Goal: Find contact information: Find contact information

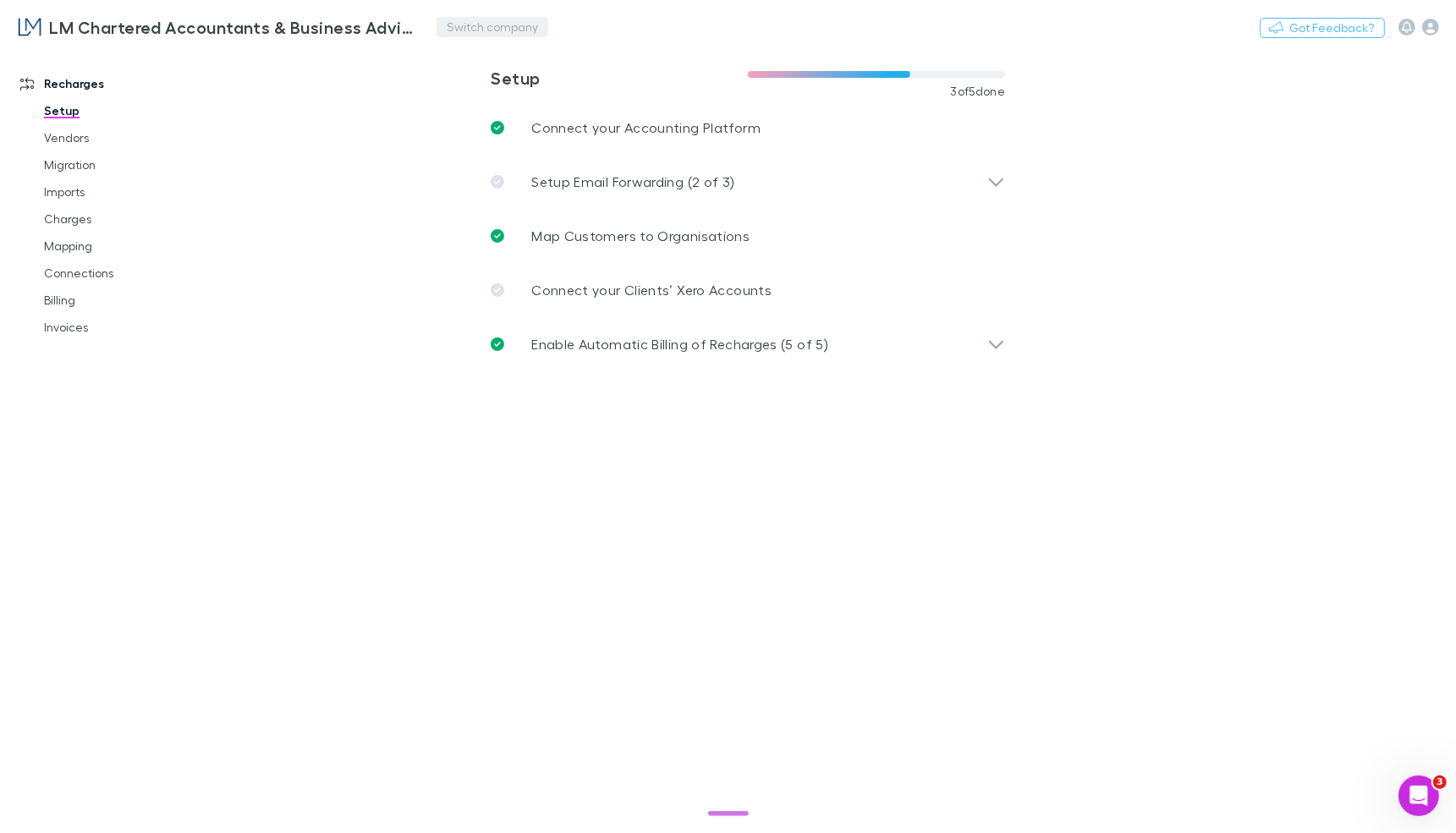
click at [470, 24] on button "Switch company" at bounding box center [492, 27] width 112 height 20
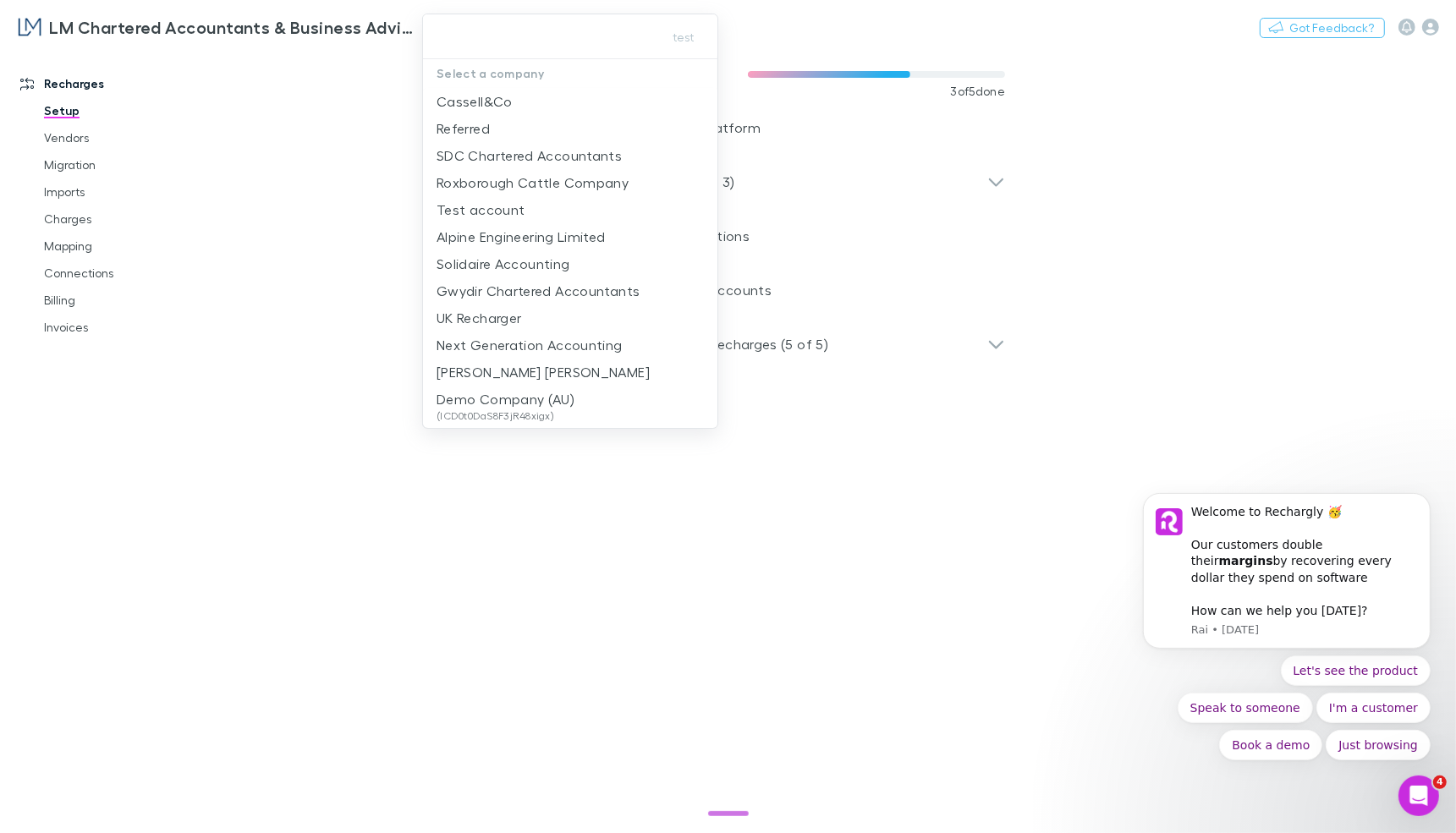
type input "****"
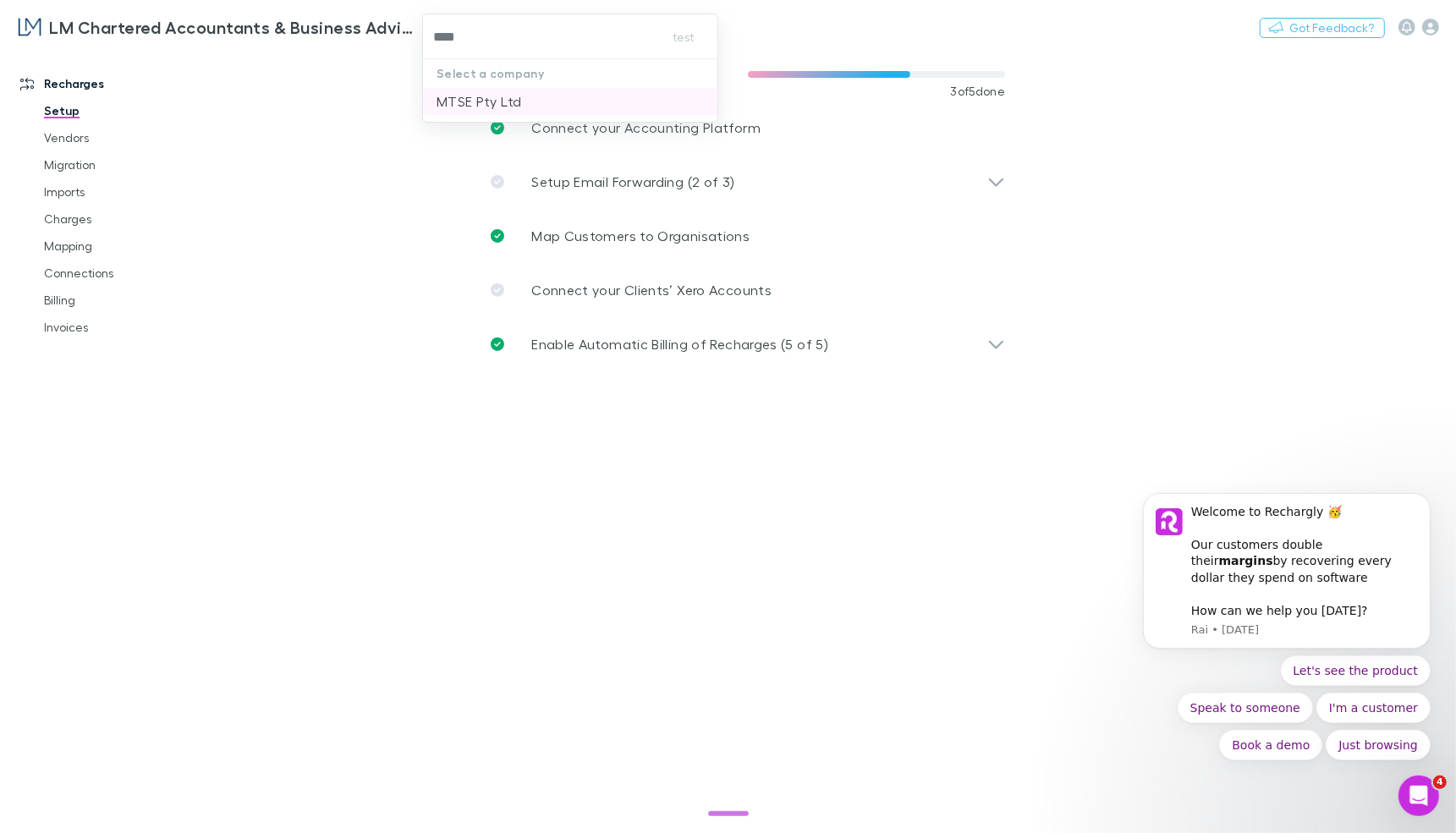
click at [500, 104] on p "MTSE Pty Ltd" at bounding box center [479, 102] width 84 height 20
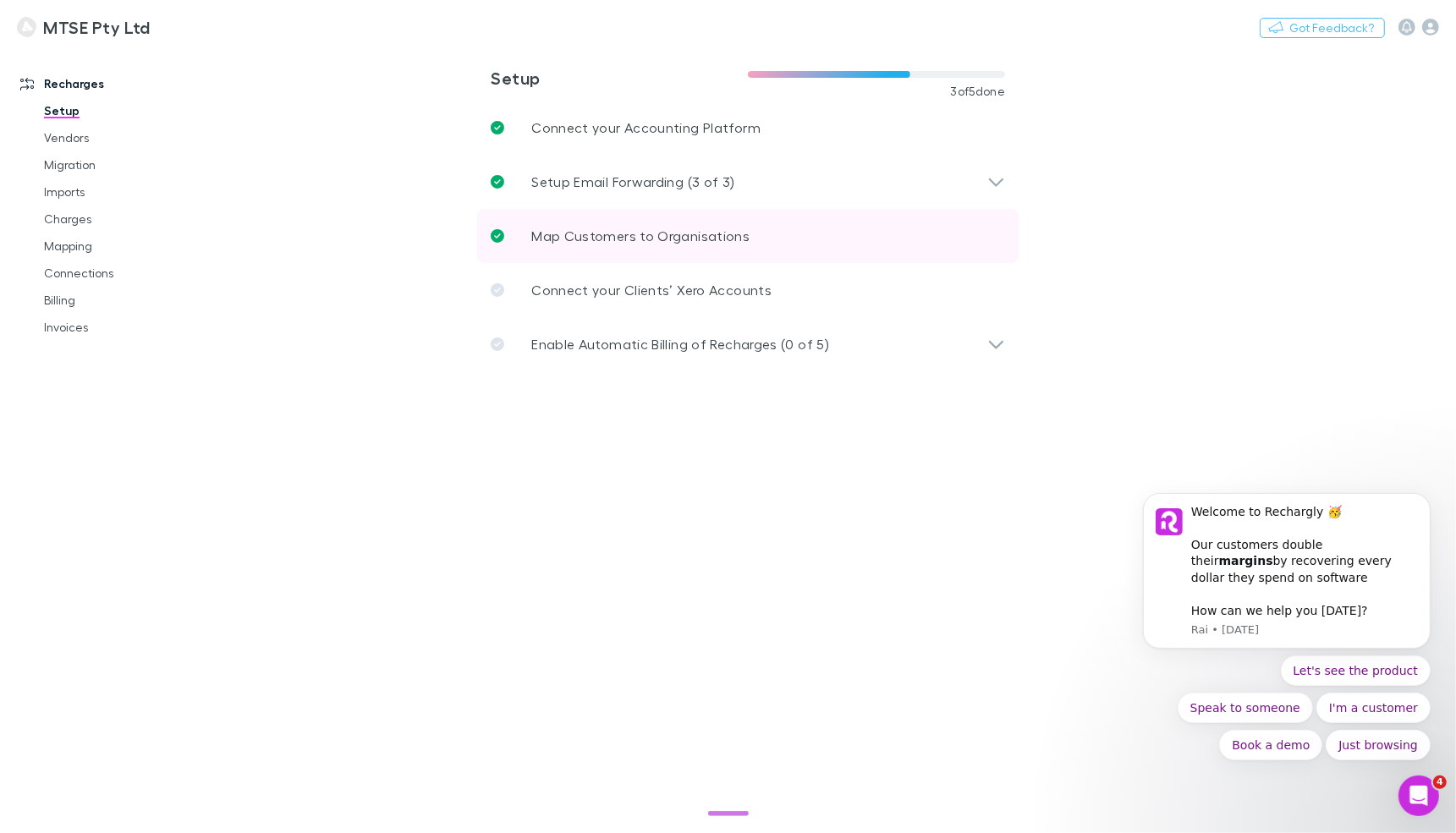
click at [585, 232] on p "Map Customers to Organisations" at bounding box center [640, 236] width 218 height 20
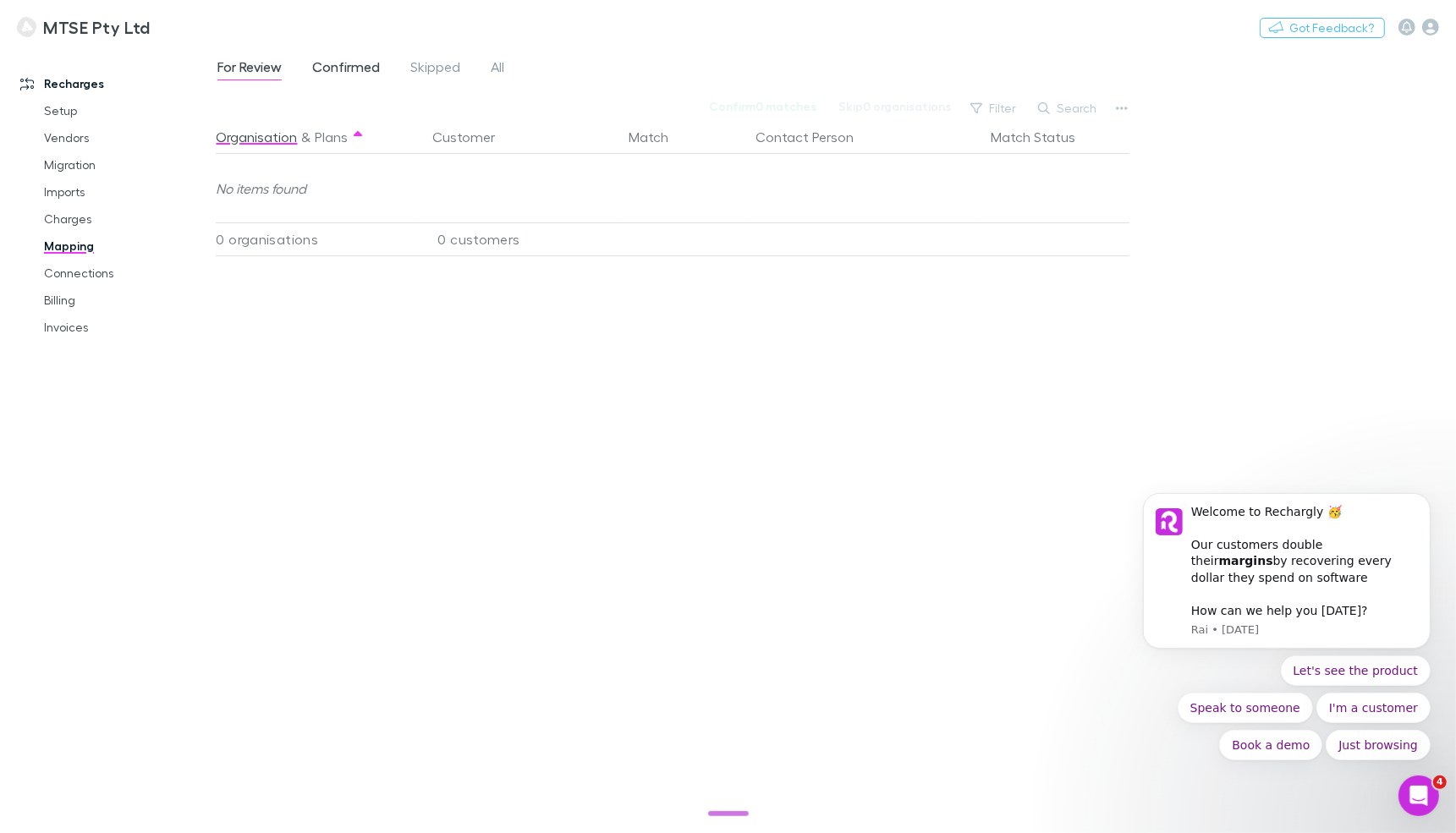
click at [329, 64] on span "Confirmed" at bounding box center [346, 70] width 68 height 22
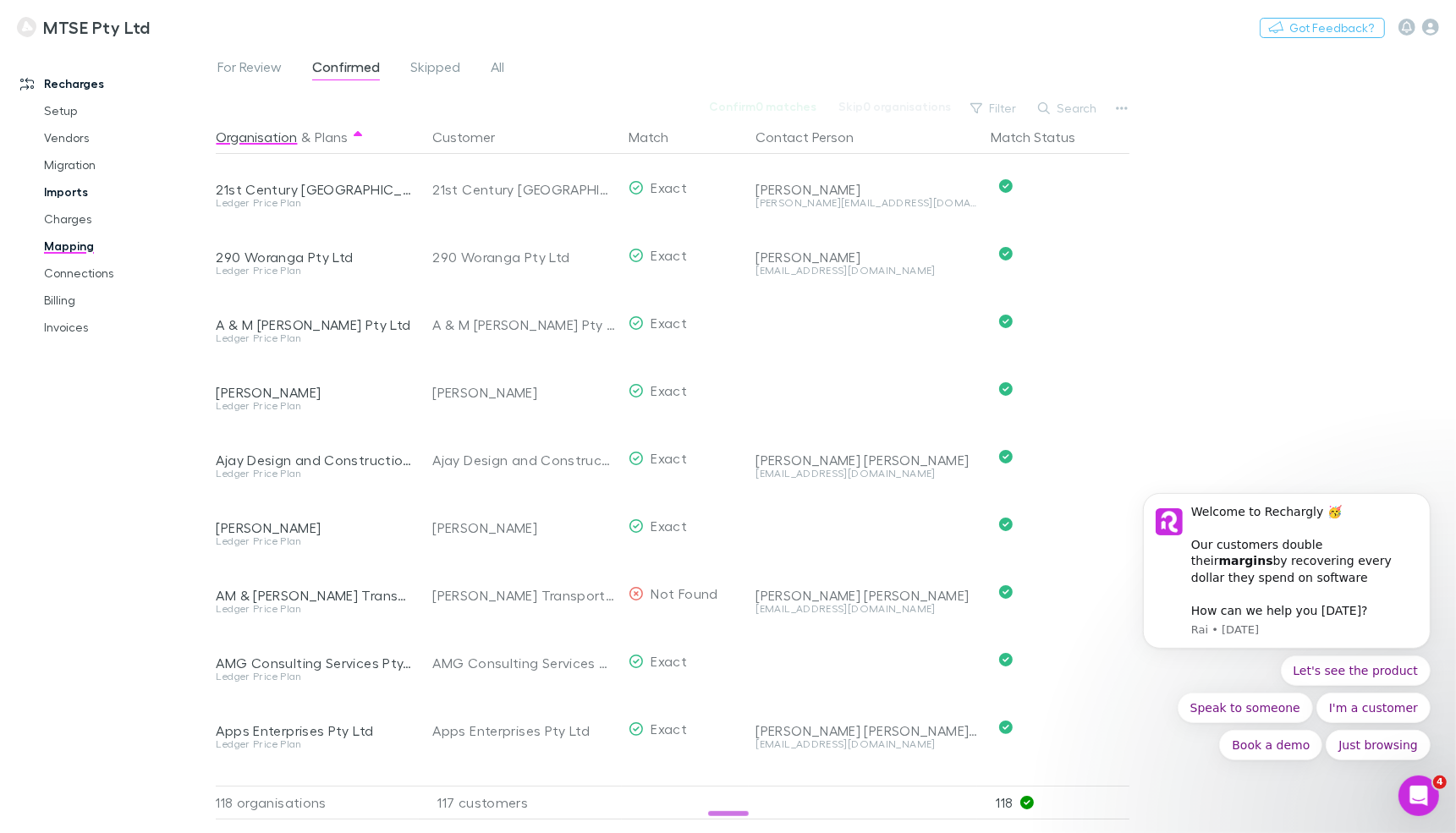
click at [68, 185] on link "Imports" at bounding box center [120, 192] width 185 height 27
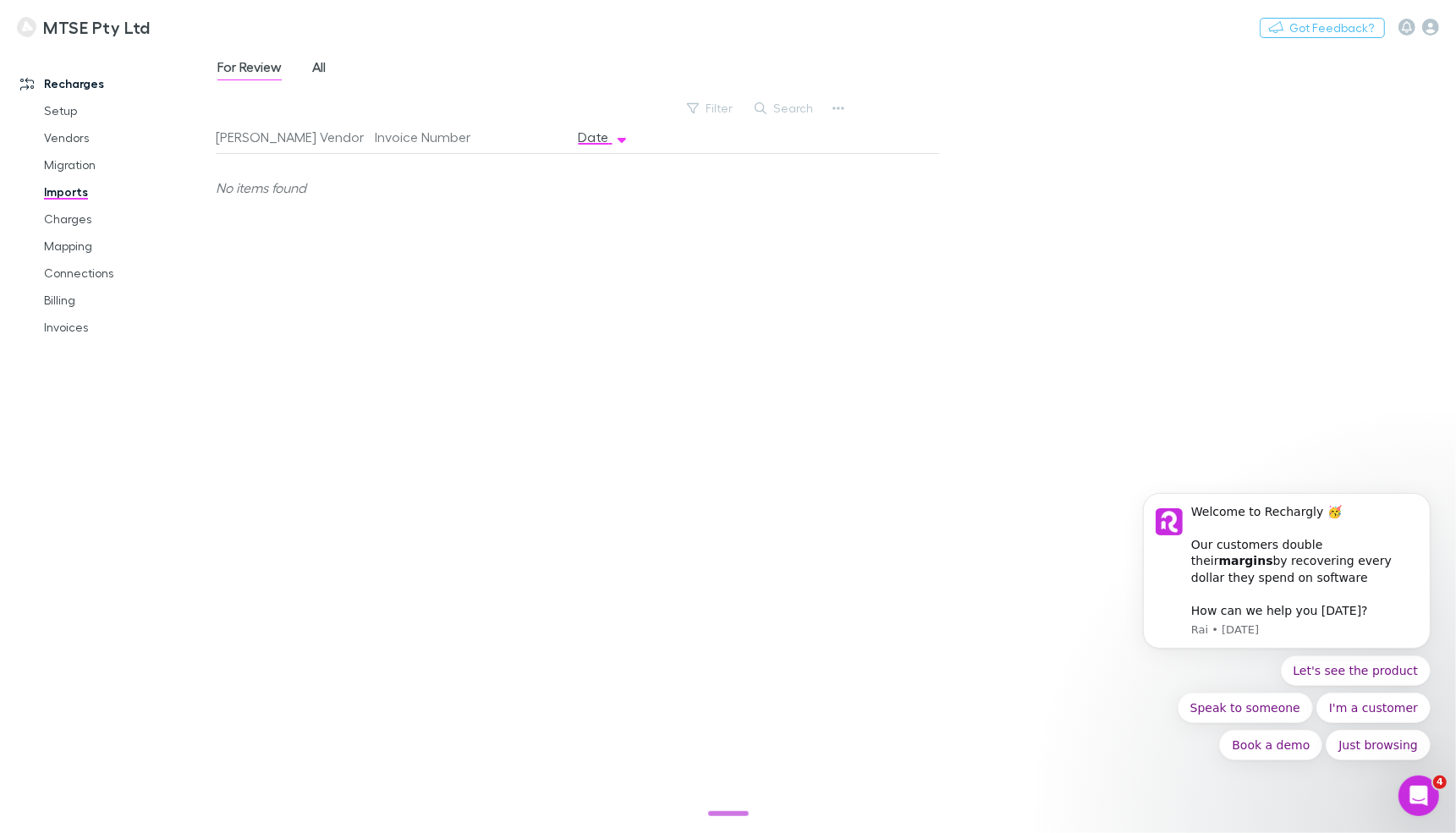
click at [323, 64] on span "All" at bounding box center [318, 70] width 14 height 22
click at [1435, 27] on icon "button" at bounding box center [1430, 27] width 17 height 16
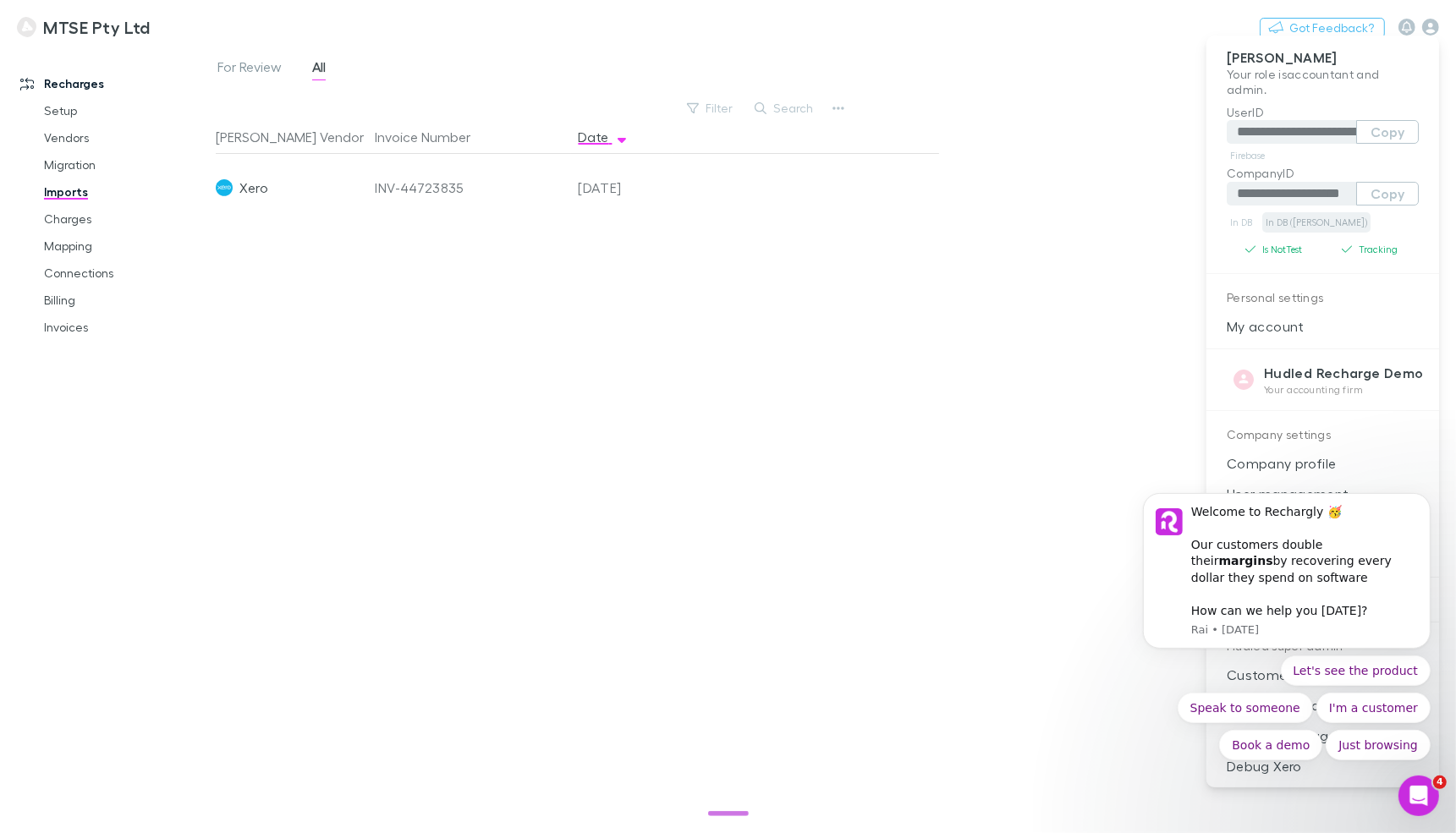
click at [1295, 225] on link "In DB (RECH)" at bounding box center [1317, 223] width 108 height 20
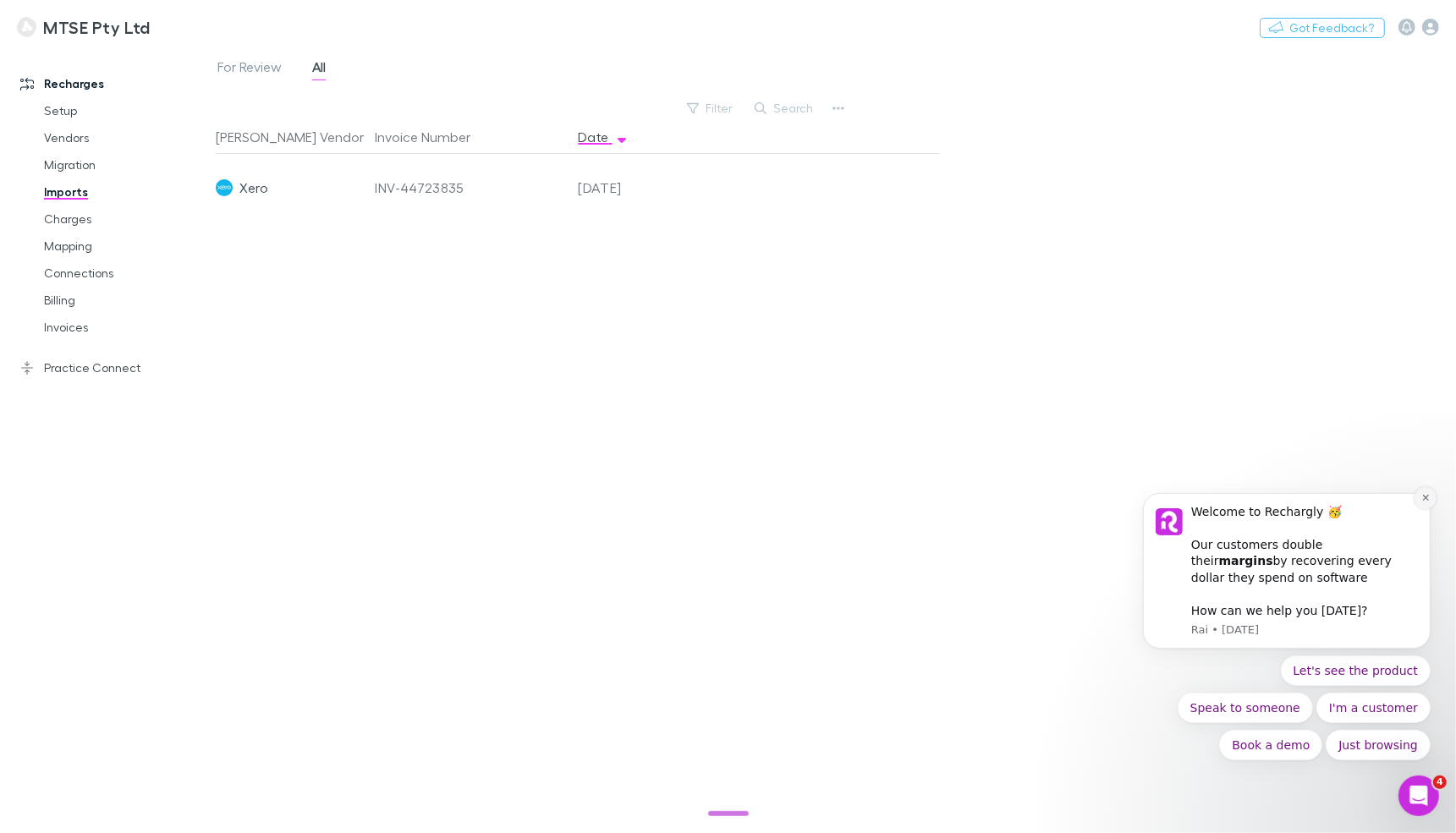
click at [1425, 500] on icon "Dismiss notification" at bounding box center [1425, 497] width 9 height 9
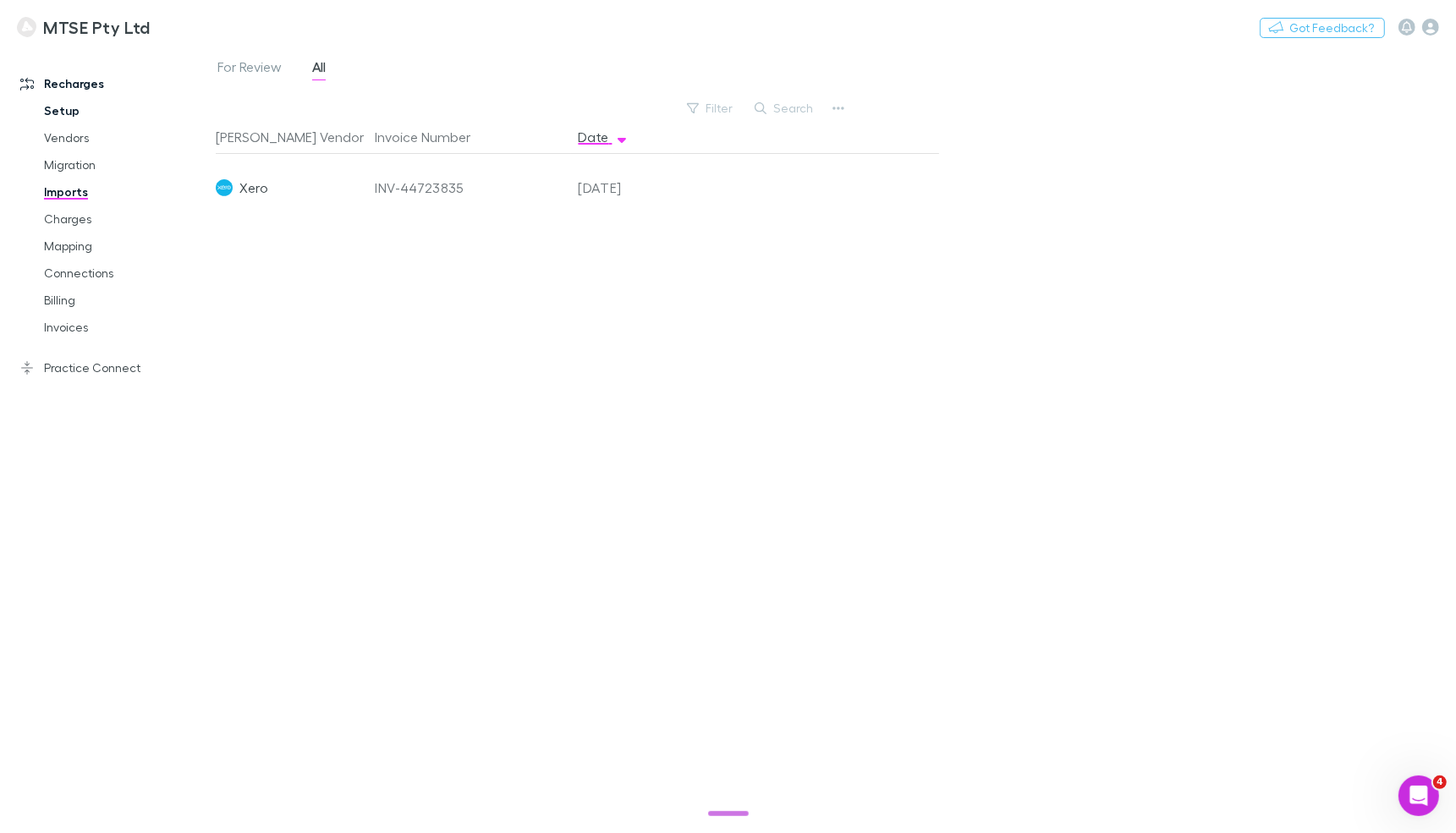
click at [45, 107] on link "Setup" at bounding box center [120, 111] width 185 height 27
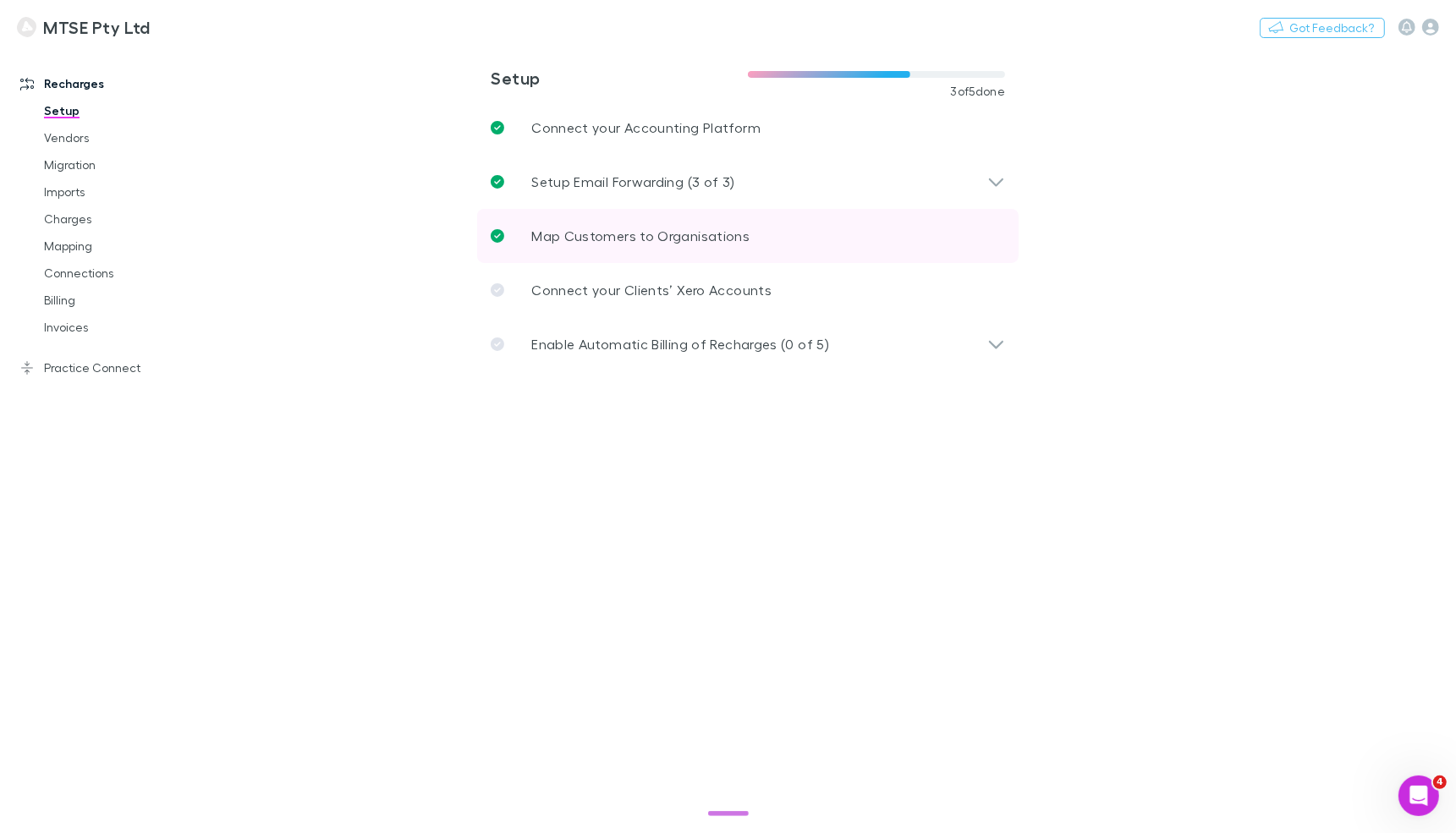
click at [522, 240] on link "Map Customers to Organisations" at bounding box center [747, 236] width 542 height 54
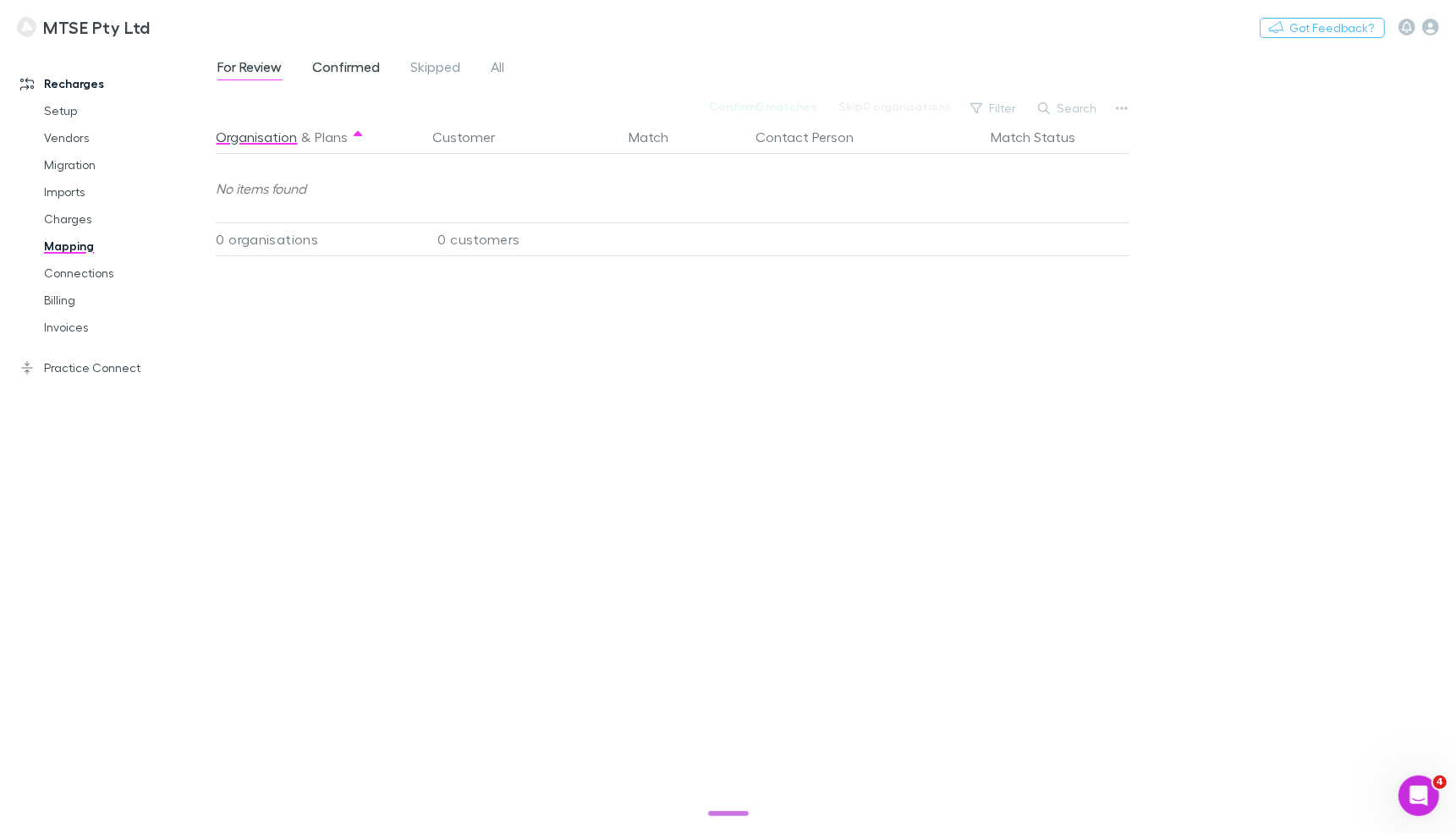
click at [343, 59] on span "Confirmed" at bounding box center [346, 70] width 68 height 22
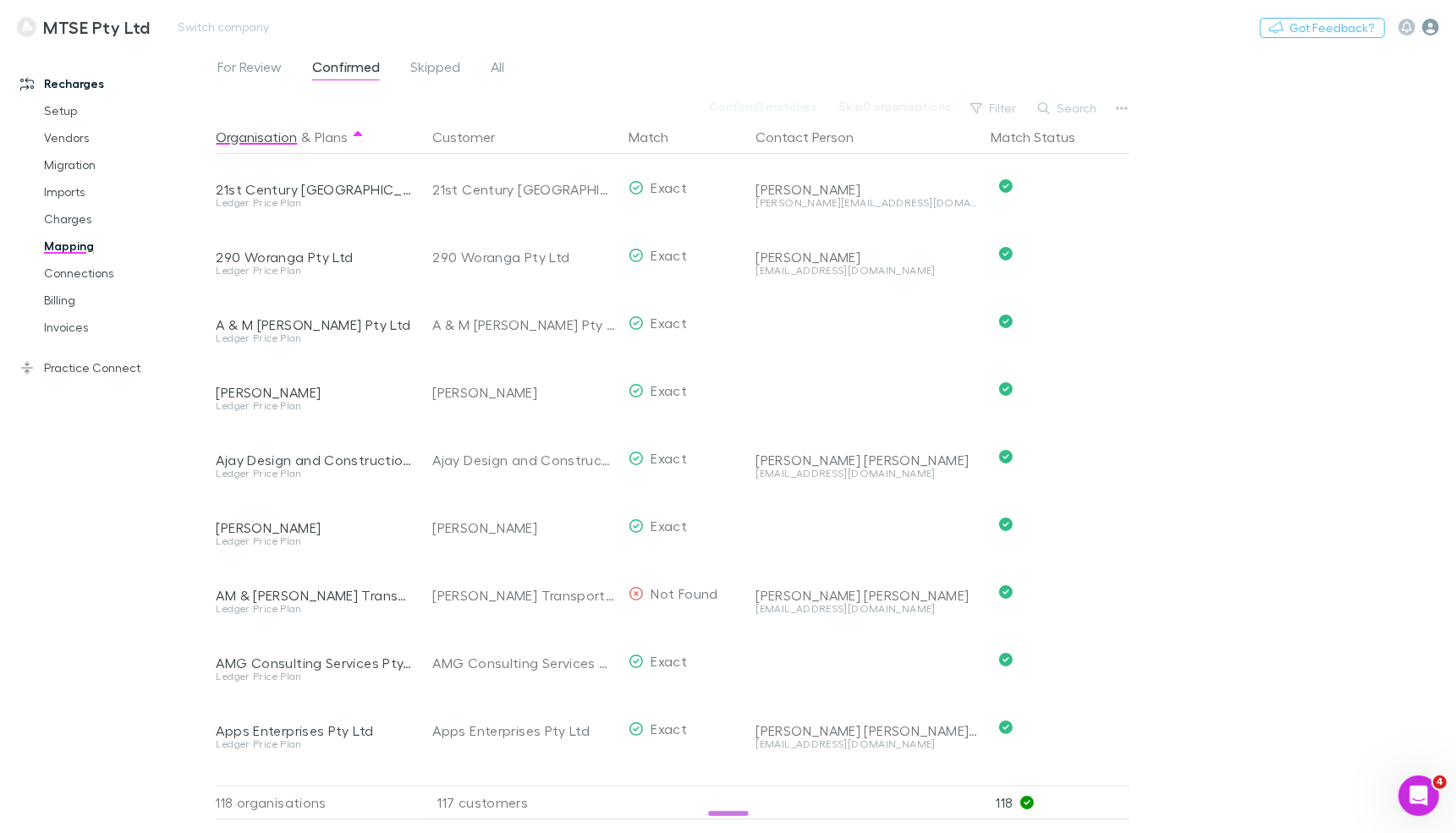
click at [1426, 27] on icon "button" at bounding box center [1430, 27] width 17 height 16
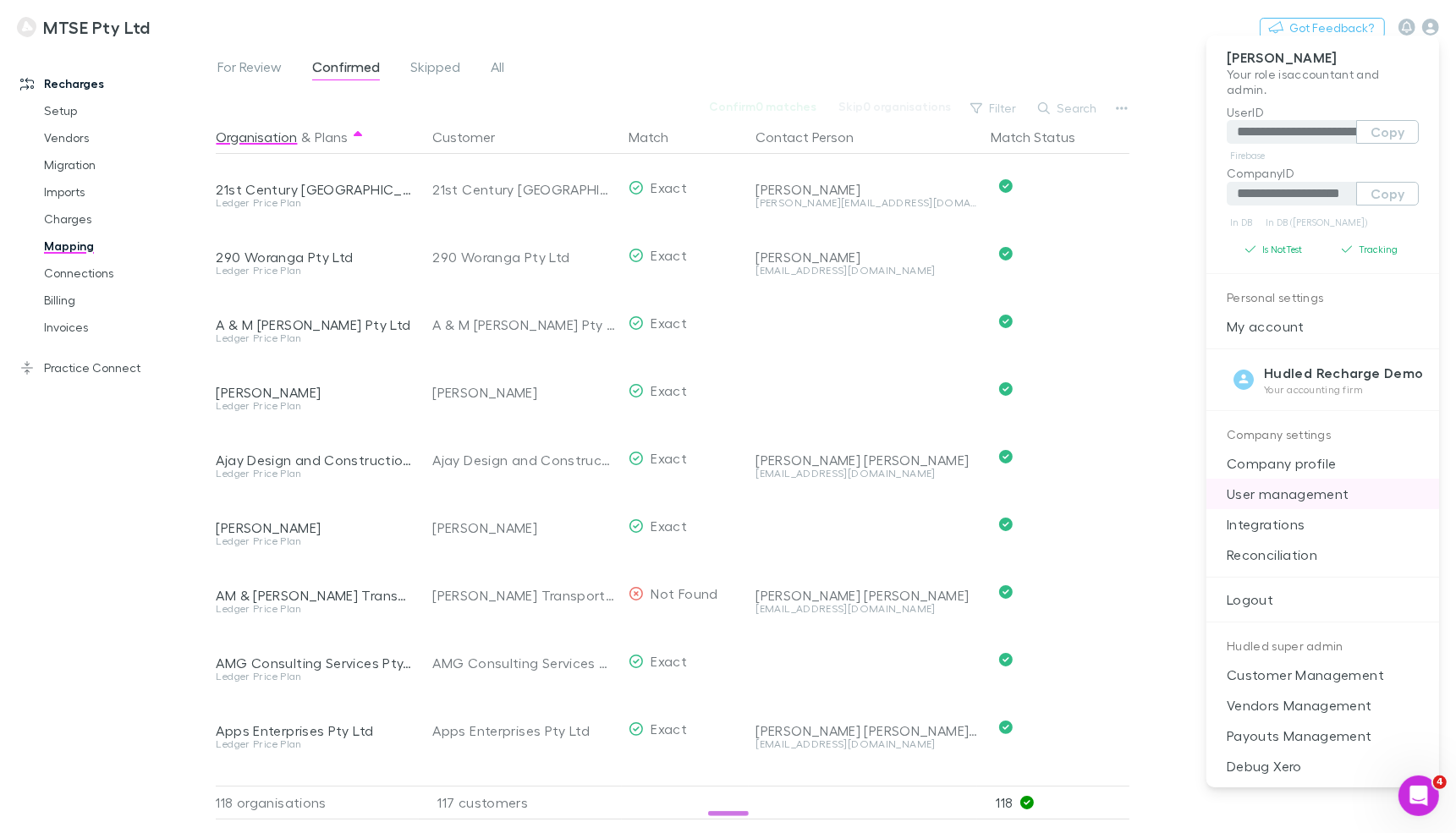
click at [1279, 482] on p "User management" at bounding box center [1323, 493] width 233 height 30
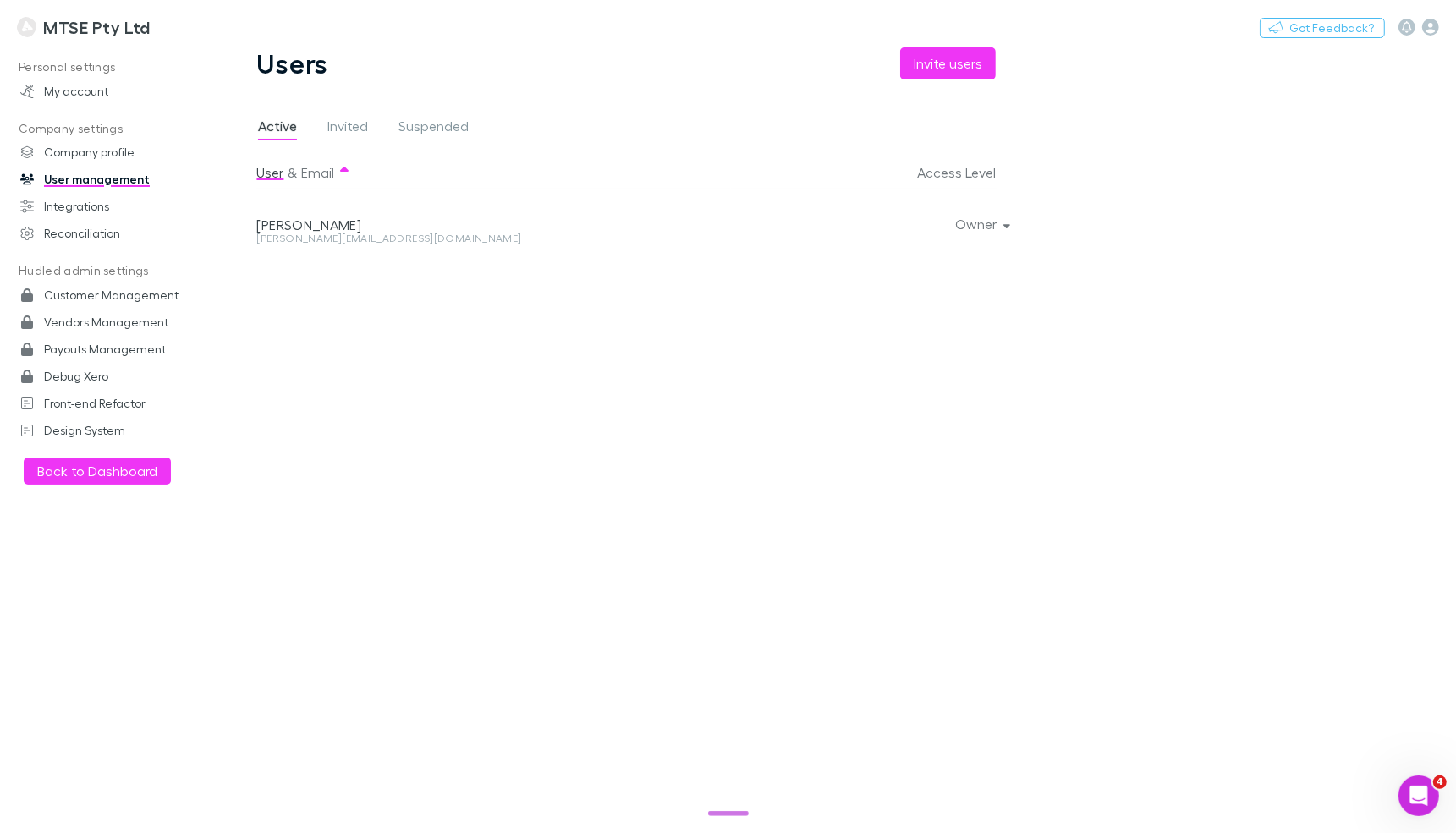
click at [293, 240] on div "kelly@mtse.com.au" at bounding box center [491, 238] width 468 height 10
copy div "kelly@mtse.com.au Owner"
